Goal: Task Accomplishment & Management: Manage account settings

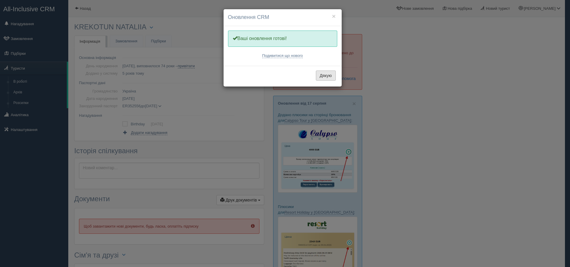
click at [327, 74] on button "Дякую" at bounding box center [326, 76] width 20 height 10
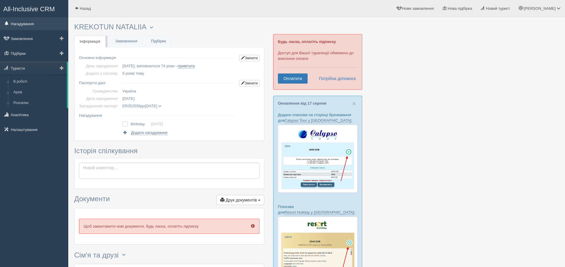
click at [27, 23] on link "Нагадування" at bounding box center [34, 23] width 68 height 13
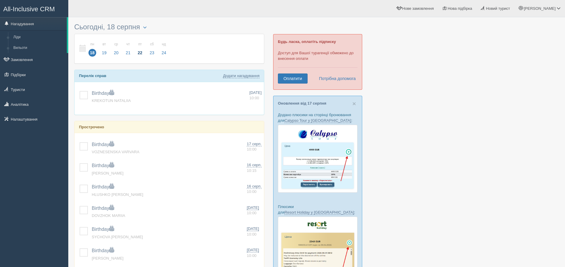
click at [141, 51] on span "22" at bounding box center [140, 53] width 8 height 8
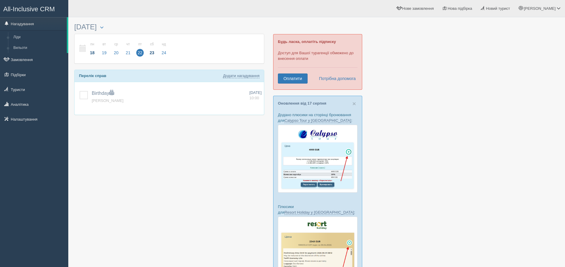
click at [151, 51] on span "23" at bounding box center [152, 53] width 8 height 8
click at [164, 52] on span "24" at bounding box center [164, 53] width 8 height 8
click at [150, 52] on span "23" at bounding box center [152, 53] width 8 height 8
